Goal: Information Seeking & Learning: Learn about a topic

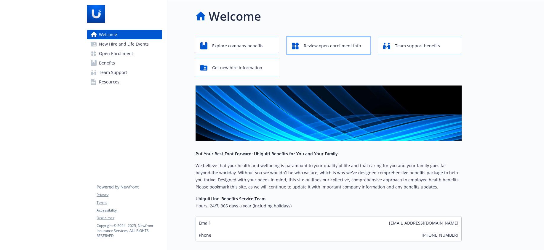
click at [334, 40] on span "Review open enrollment info" at bounding box center [332, 45] width 57 height 11
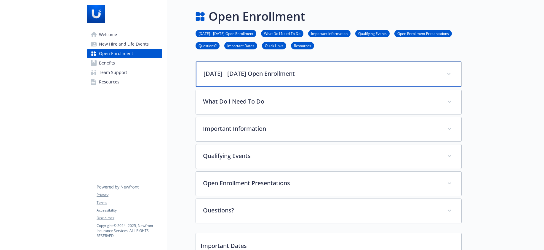
click at [321, 70] on p "[DATE] - [DATE] Open Enrollment" at bounding box center [321, 73] width 236 height 9
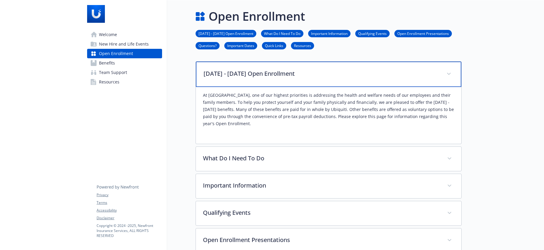
click at [321, 70] on p "[DATE] - [DATE] Open Enrollment" at bounding box center [321, 73] width 236 height 9
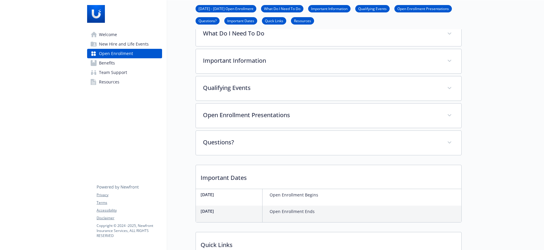
scroll to position [68, 0]
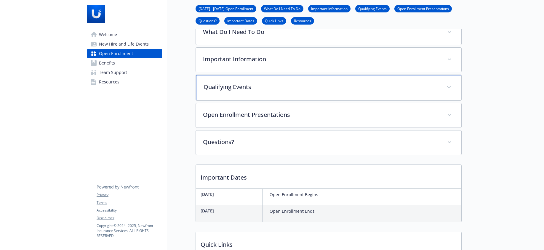
click at [307, 93] on div "Qualifying Events" at bounding box center [328, 87] width 265 height 25
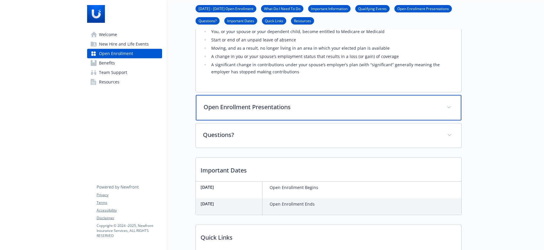
click at [294, 109] on p "Open Enrollment Presentations" at bounding box center [321, 107] width 236 height 9
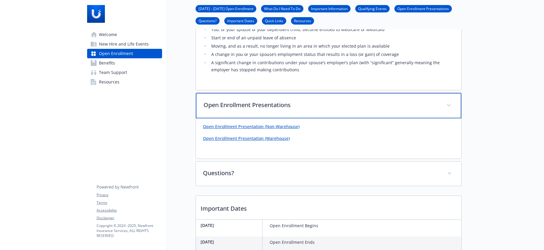
scroll to position [206, 0]
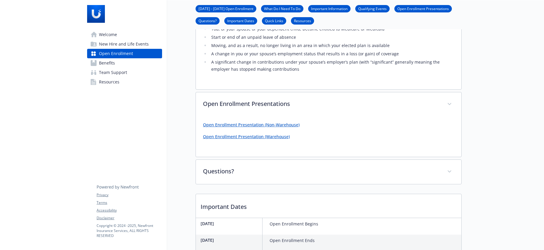
click at [241, 126] on link "Open Enrollment Presentation (Non-Warehouse)" at bounding box center [251, 125] width 97 height 6
click at [501, 103] on div at bounding box center [502, 150] width 82 height 712
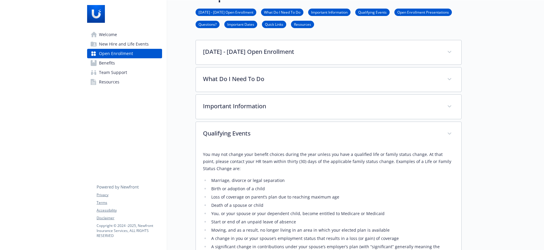
scroll to position [0, 0]
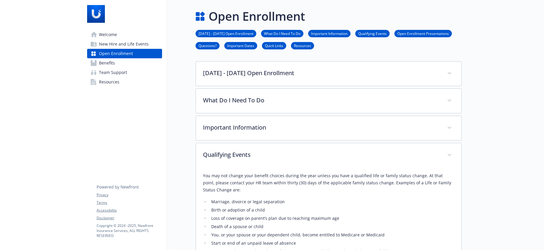
click at [112, 65] on span "Benefits" at bounding box center [107, 62] width 16 height 9
